Goal: Task Accomplishment & Management: Use online tool/utility

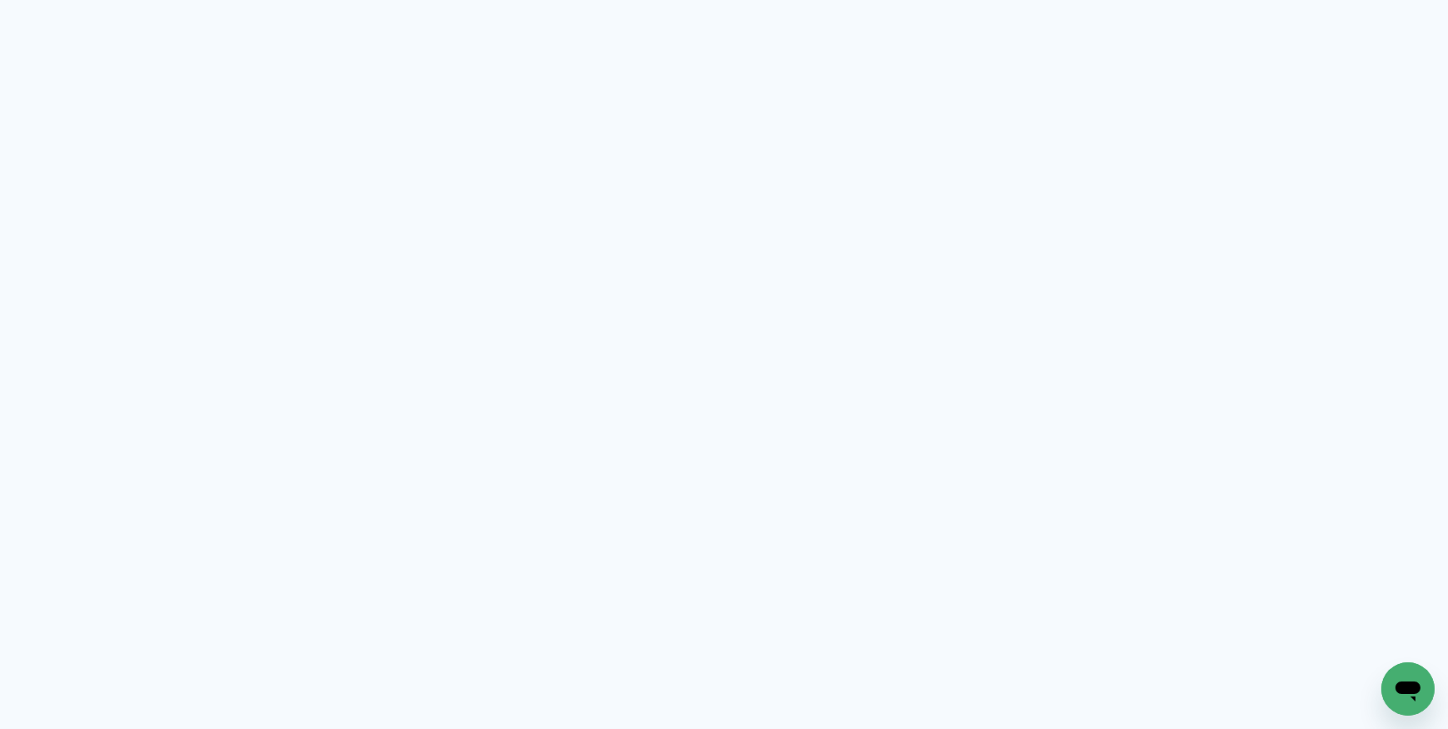
click at [237, 190] on neon-animated-pages "Prosite Website + Landing pages Proof Sistema de seleção e venda de fotos Desig…" at bounding box center [724, 364] width 1448 height 729
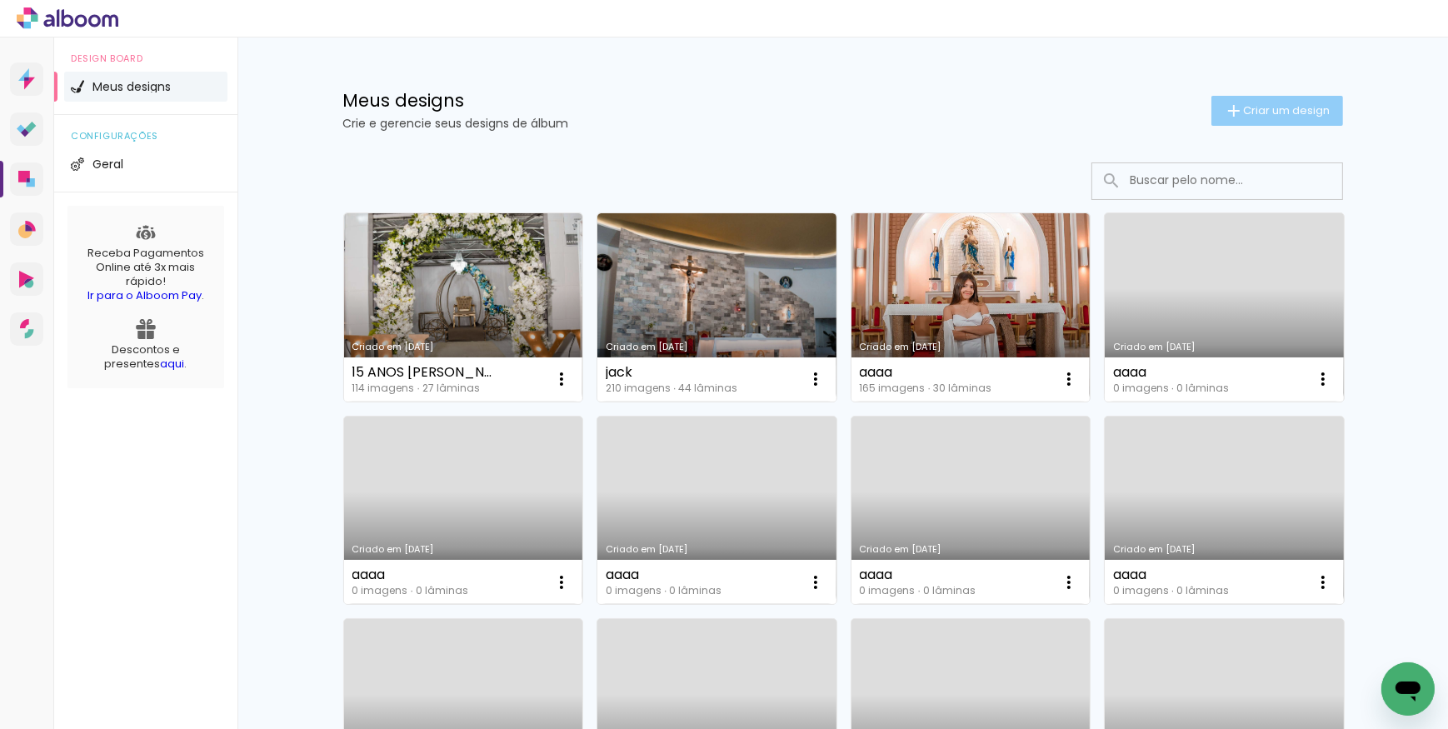
click at [1254, 107] on span "Criar um design" at bounding box center [1287, 110] width 87 height 11
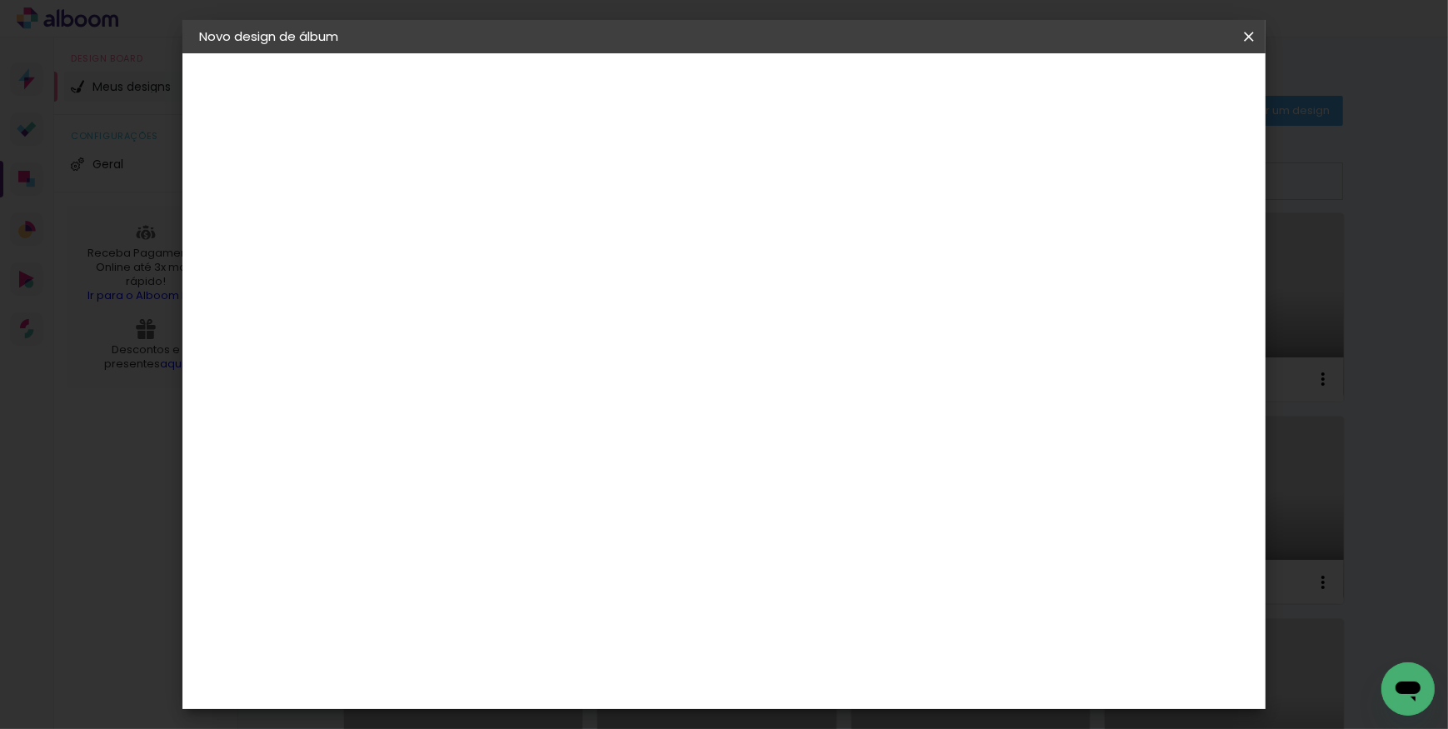
click at [472, 227] on input at bounding box center [472, 224] width 0 height 26
type input "GIVALDA"
type paper-input "GIVALDA"
click at [0, 0] on slot "Avançar" at bounding box center [0, 0] width 0 height 0
click at [784, 255] on paper-item "Tamanho Livre" at bounding box center [704, 253] width 160 height 37
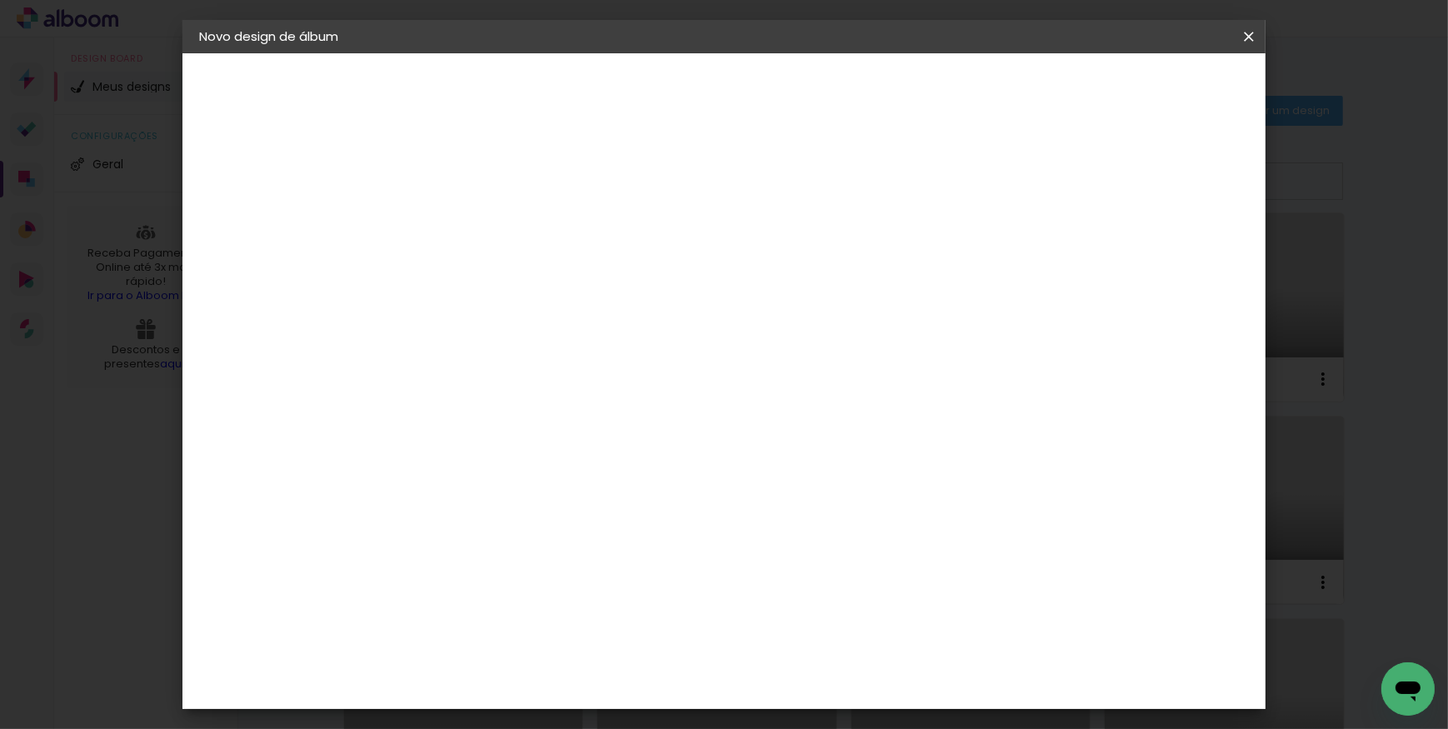
click at [0, 0] on slot "Avançar" at bounding box center [0, 0] width 0 height 0
drag, startPoint x: 437, startPoint y: 471, endPoint x: 407, endPoint y: 467, distance: 30.2
click at [407, 467] on input "30" at bounding box center [418, 473] width 43 height 25
type input "20,3"
type paper-input "20,3"
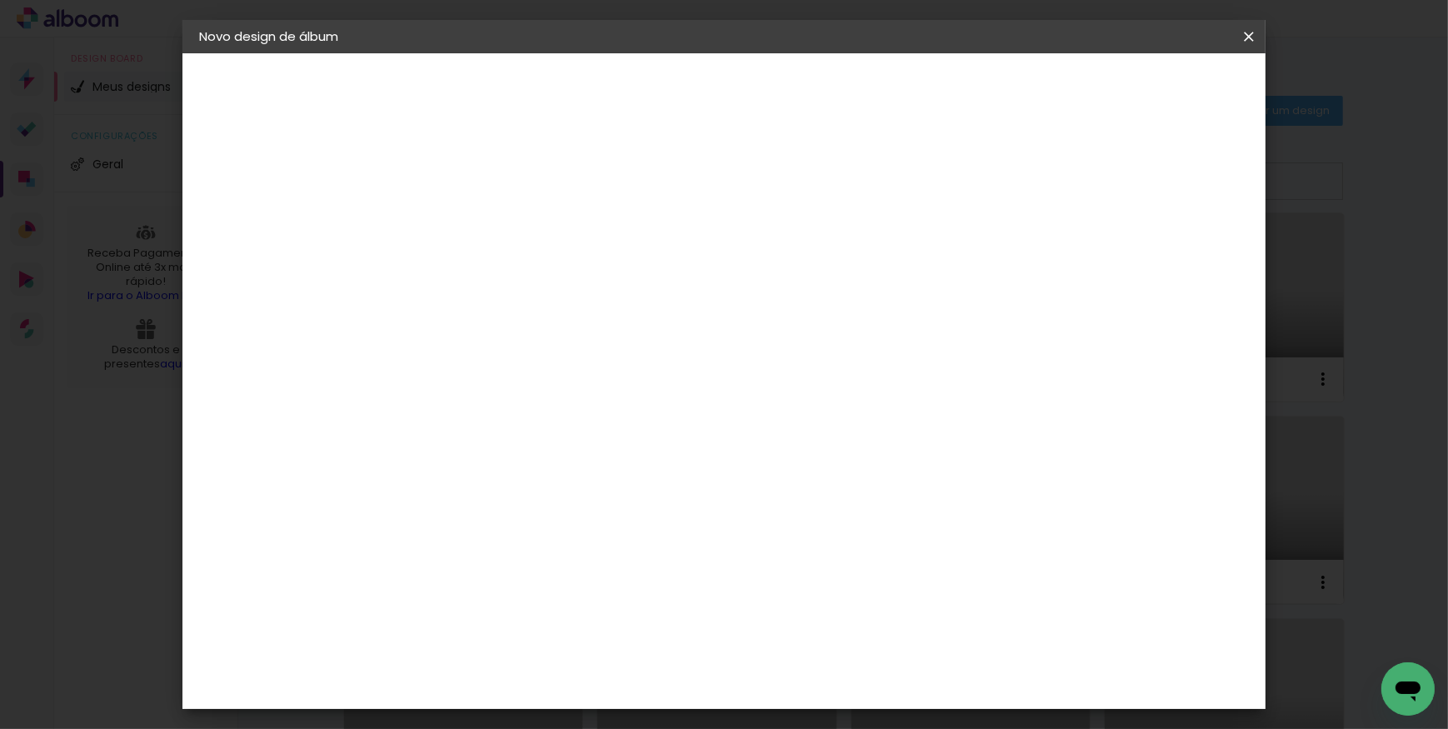
drag, startPoint x: 832, startPoint y: 589, endPoint x: 811, endPoint y: 588, distance: 20.8
click at [811, 588] on input "60" at bounding box center [816, 589] width 43 height 25
drag, startPoint x: 836, startPoint y: 591, endPoint x: 791, endPoint y: 591, distance: 44.2
click at [791, 591] on paper-input-container "60 cm" at bounding box center [826, 590] width 75 height 42
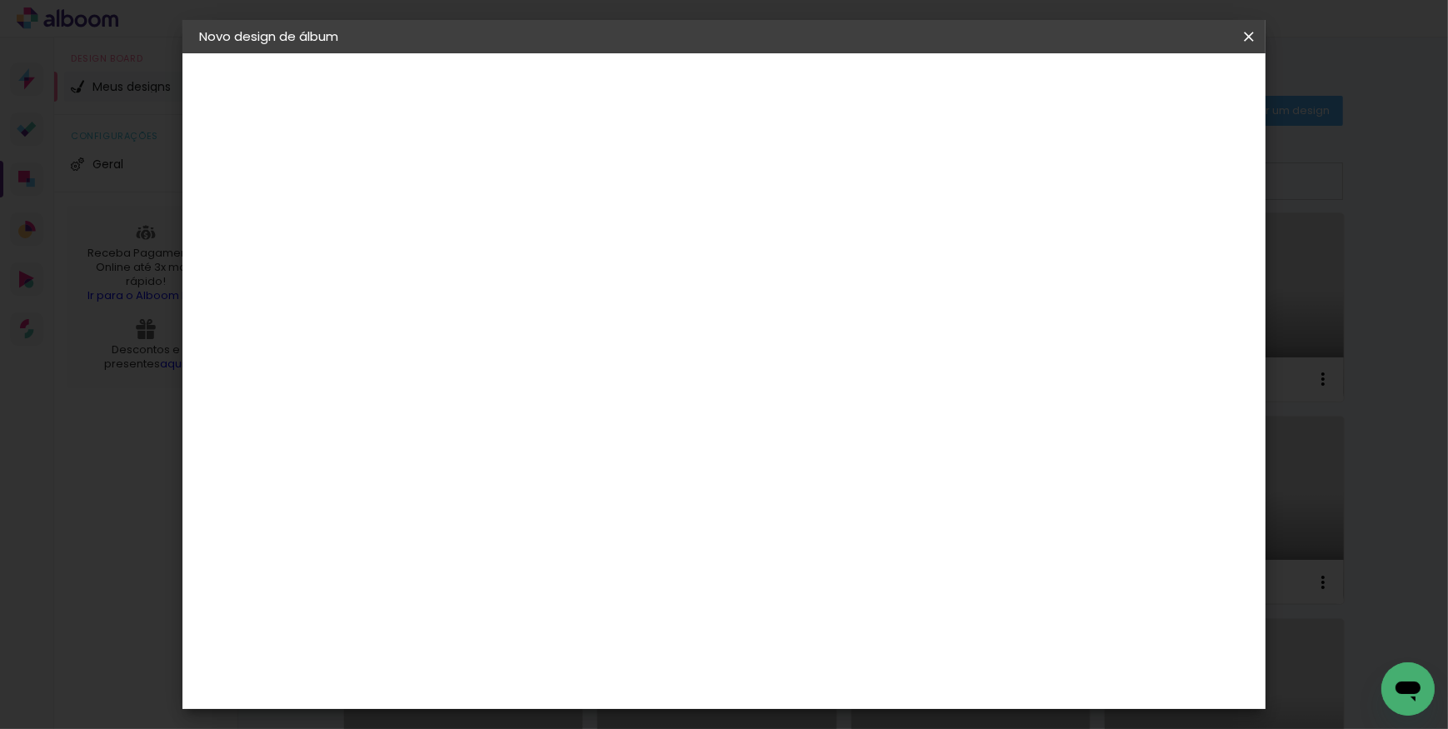
type input "40,6"
type paper-input "40,6"
click at [1162, 91] on paper-button "Iniciar design" at bounding box center [1107, 88] width 109 height 28
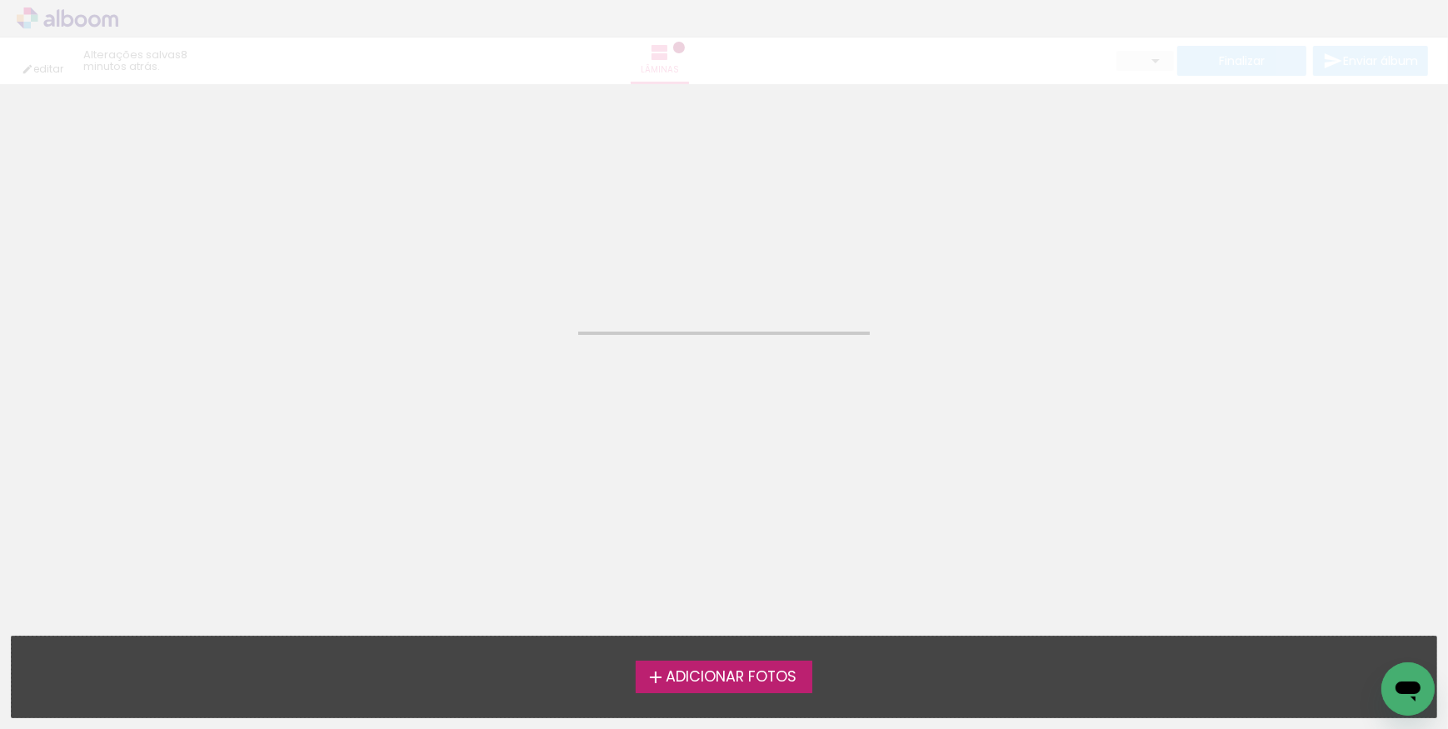
click at [722, 674] on span "Adicionar Fotos" at bounding box center [731, 677] width 131 height 15
click at [0, 0] on input "file" at bounding box center [0, 0] width 0 height 0
